Goal: Information Seeking & Learning: Find specific fact

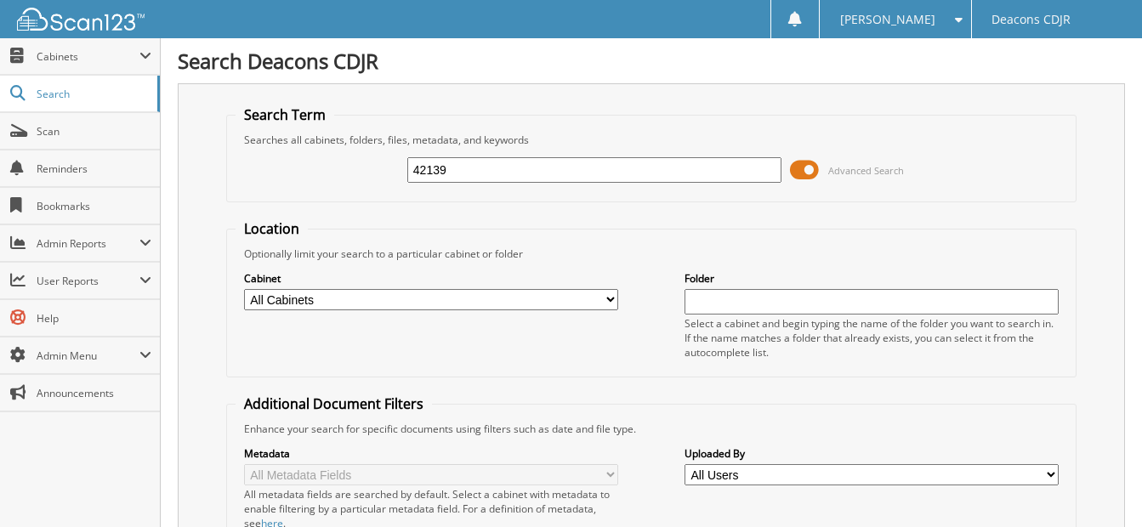
type input "42139"
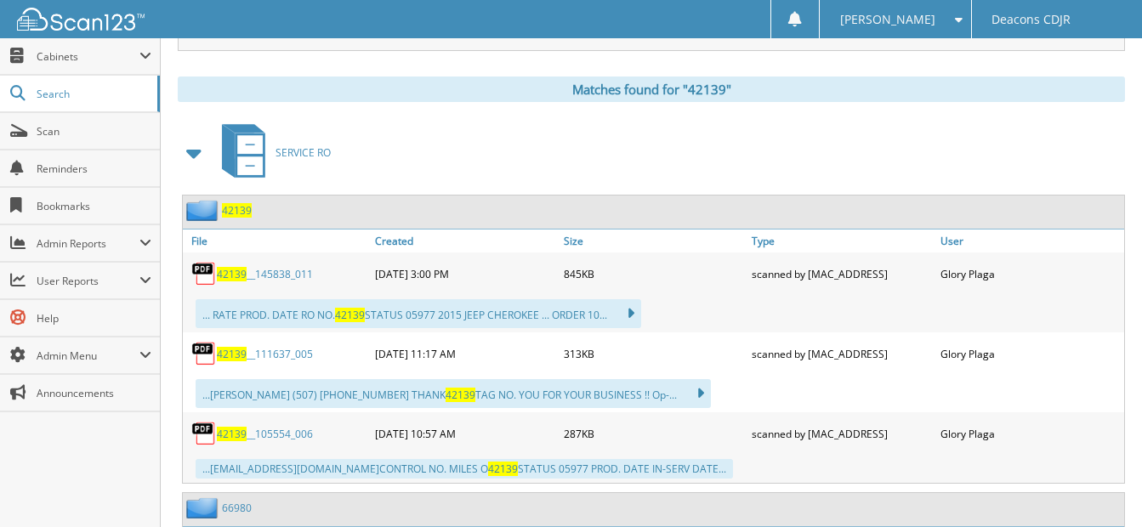
scroll to position [765, 0]
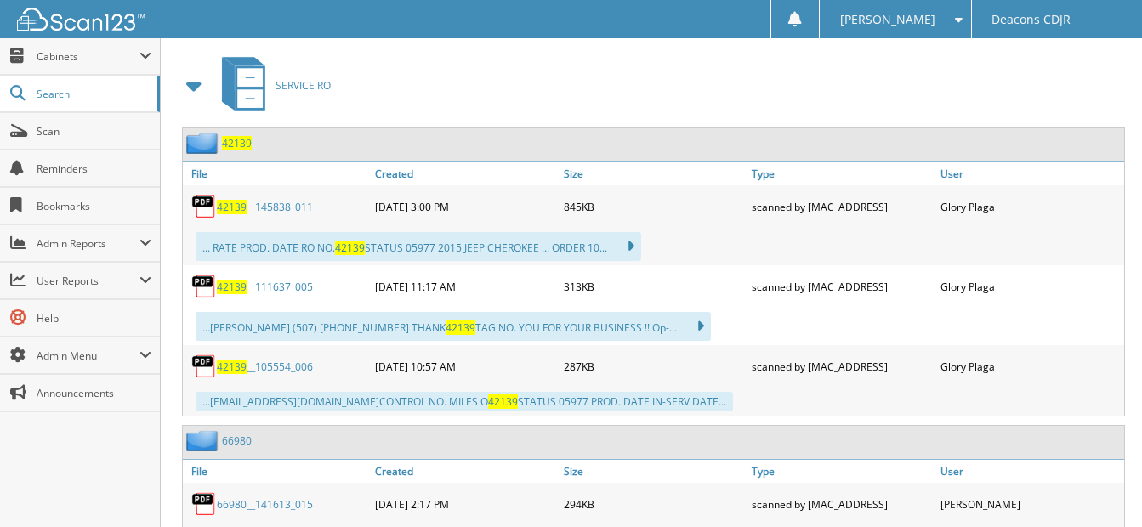
click at [273, 367] on link "42139 __105554_006" at bounding box center [265, 367] width 96 height 14
click at [293, 283] on link "42139 __111637_005" at bounding box center [265, 287] width 96 height 14
